Goal: Information Seeking & Learning: Learn about a topic

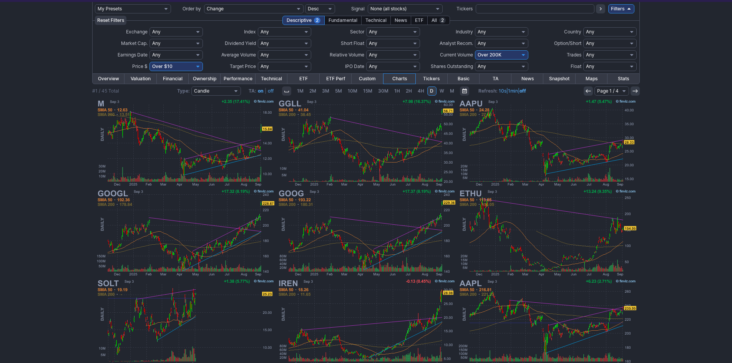
click at [479, 55] on select "Any Under 50K Under 100K Under 500K Under 750K Under 1M Over 0 Over 50K Over 10…" at bounding box center [501, 54] width 53 height 9
select select "o400"
click at [475, 50] on select "Any Under 50K Under 100K Under 500K Under 750K Under 1M Over 0 Over 50K Over 10…" at bounding box center [501, 54] width 53 height 9
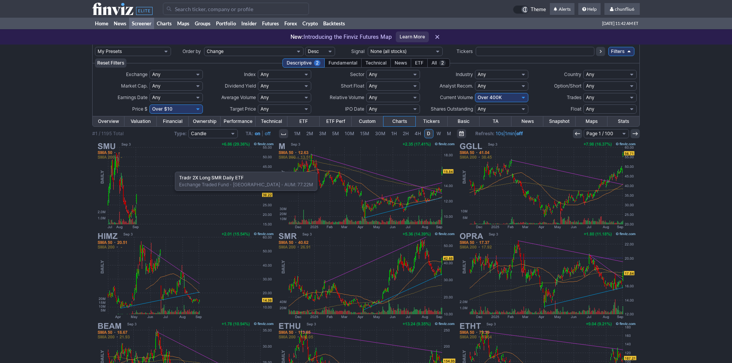
click at [171, 168] on img at bounding box center [185, 186] width 180 height 90
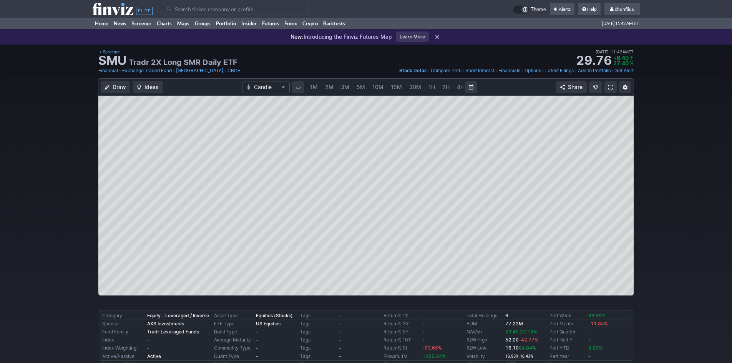
scroll to position [0, 42]
click at [324, 85] on link "5M" at bounding box center [319, 87] width 15 height 12
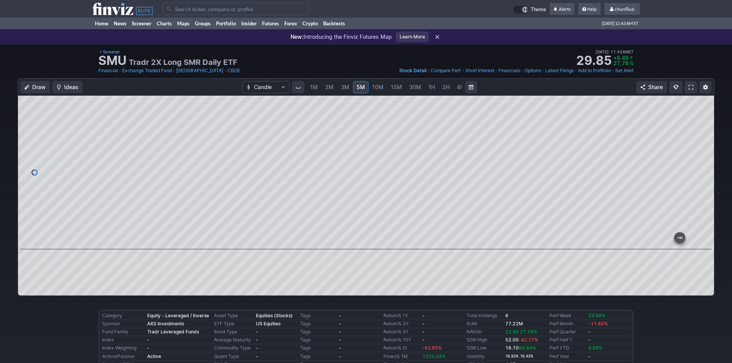
scroll to position [0, 42]
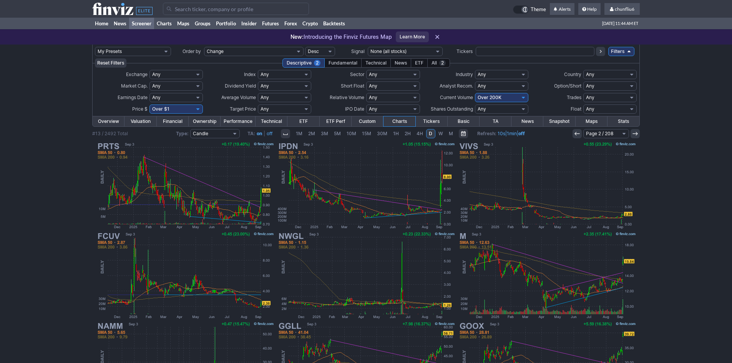
click at [482, 94] on select "Any Under 50K Under 100K Under 500K Under 750K Under 1M Over 0 Over 50K Over 10…" at bounding box center [501, 97] width 53 height 9
select select "o400"
click at [475, 93] on select "Any Under 50K Under 100K Under 500K Under 750K Under 1M Over 0 Over 50K Over 10…" at bounding box center [501, 97] width 53 height 9
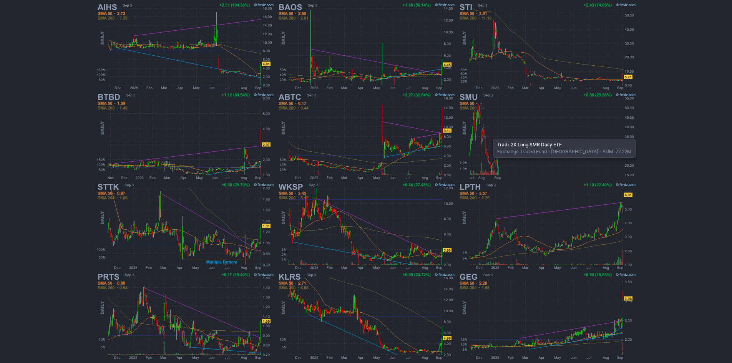
scroll to position [158, 0]
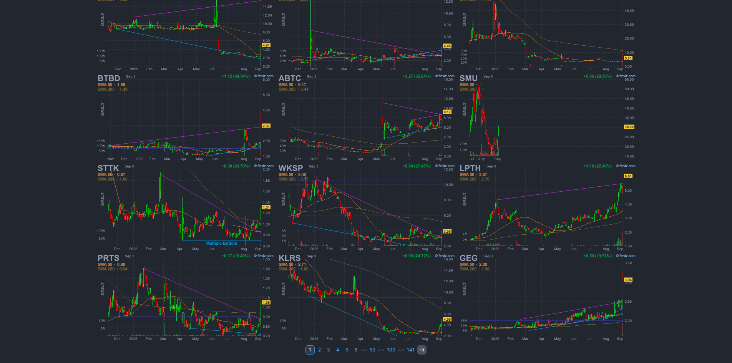
click at [419, 349] on icon at bounding box center [422, 350] width 6 height 6
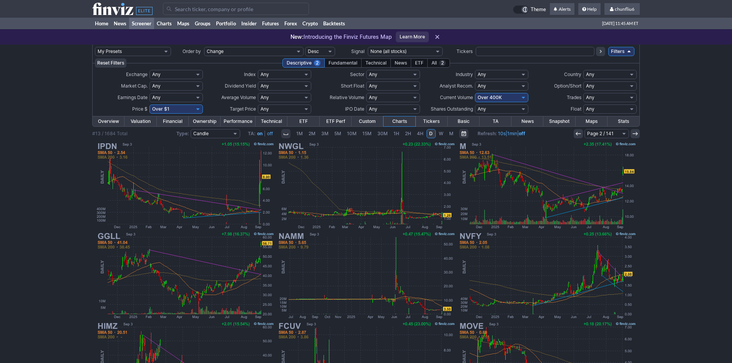
click at [575, 133] on link at bounding box center [578, 133] width 9 height 9
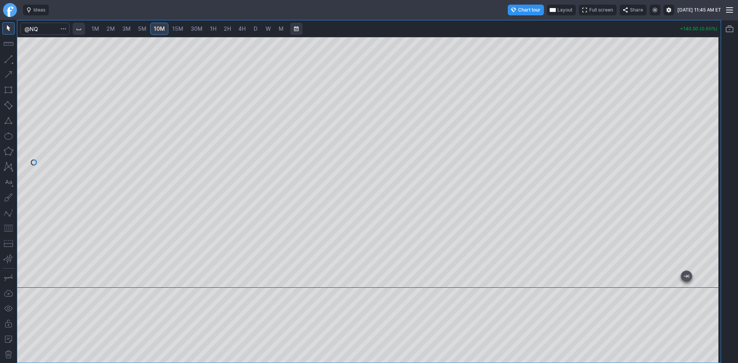
click at [700, 160] on div at bounding box center [369, 162] width 704 height 251
drag, startPoint x: 711, startPoint y: 152, endPoint x: 708, endPoint y: 137, distance: 14.9
click at [708, 137] on div at bounding box center [713, 161] width 16 height 232
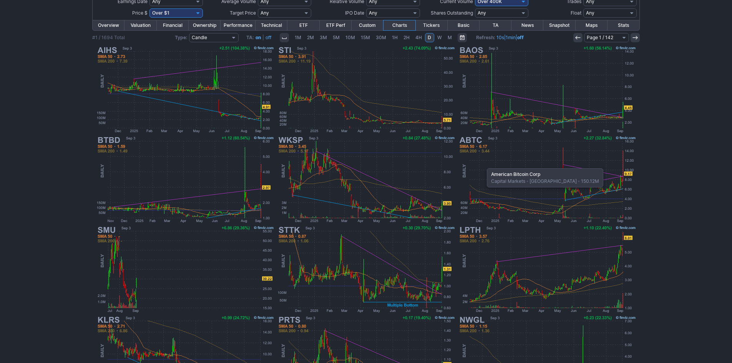
scroll to position [81, 0]
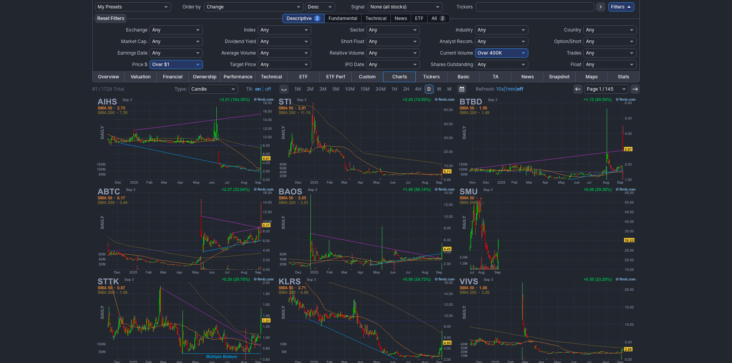
scroll to position [43, 0]
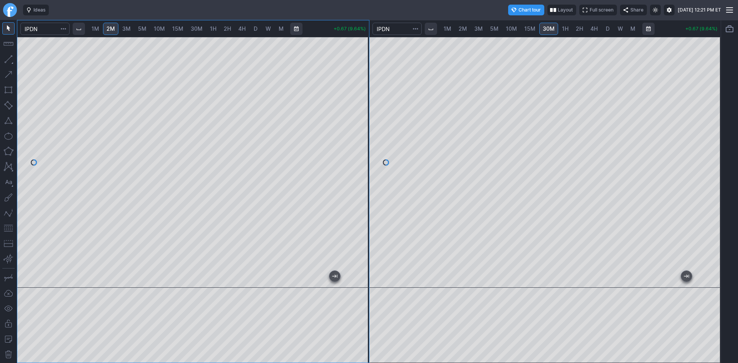
drag, startPoint x: 729, startPoint y: 102, endPoint x: 716, endPoint y: 107, distance: 14.0
click at [727, 106] on div at bounding box center [729, 191] width 17 height 343
drag, startPoint x: 716, startPoint y: 107, endPoint x: 710, endPoint y: 124, distance: 17.9
click at [710, 124] on div at bounding box center [713, 161] width 16 height 232
drag, startPoint x: 711, startPoint y: 72, endPoint x: 711, endPoint y: 85, distance: 12.7
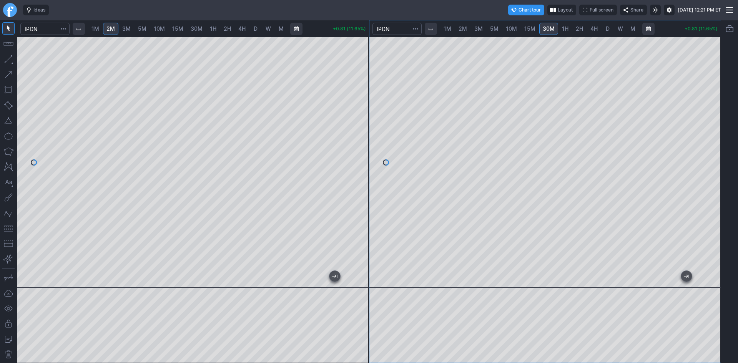
click at [711, 85] on div at bounding box center [713, 161] width 16 height 232
click at [701, 150] on div at bounding box center [545, 162] width 352 height 251
